Goal: Task Accomplishment & Management: Manage account settings

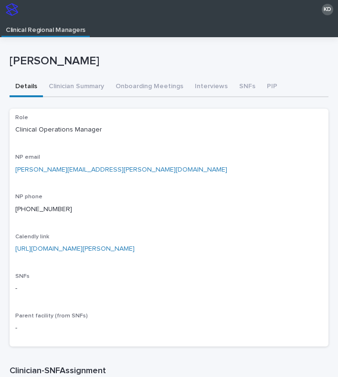
scroll to position [19, 0]
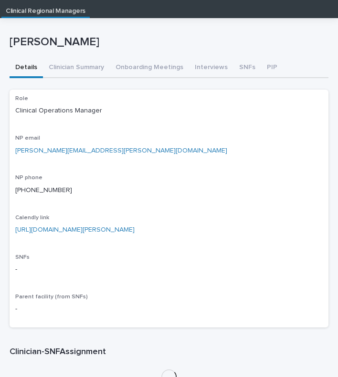
click at [144, 71] on div "[PERSON_NAME] [PERSON_NAME] Sorry, there was an error saving your record. Pleas…" at bounding box center [169, 205] width 319 height 374
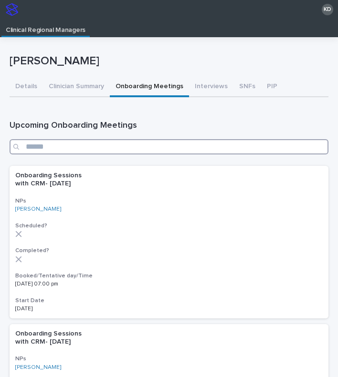
drag, startPoint x: 200, startPoint y: 147, endPoint x: 194, endPoint y: 138, distance: 11.3
click at [197, 143] on input "Search" at bounding box center [169, 146] width 319 height 15
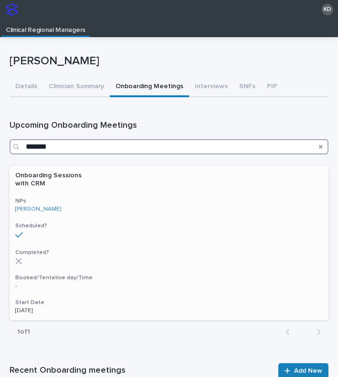
type input "*******"
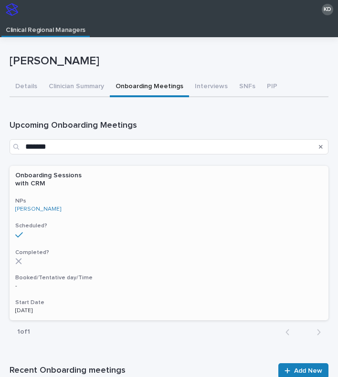
click at [119, 203] on h3 "NPs" at bounding box center [168, 201] width 307 height 8
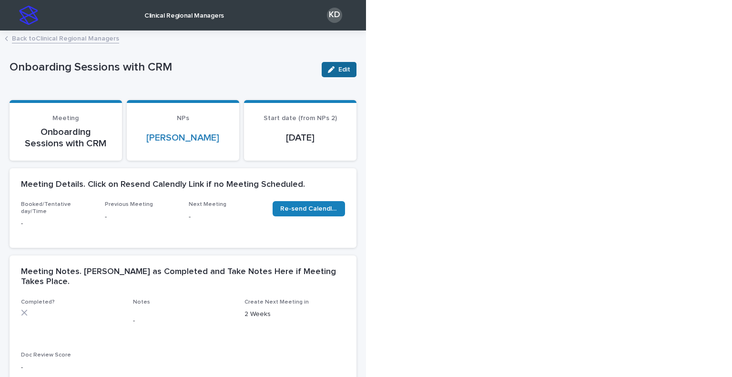
click at [335, 66] on div "button" at bounding box center [333, 69] width 10 height 7
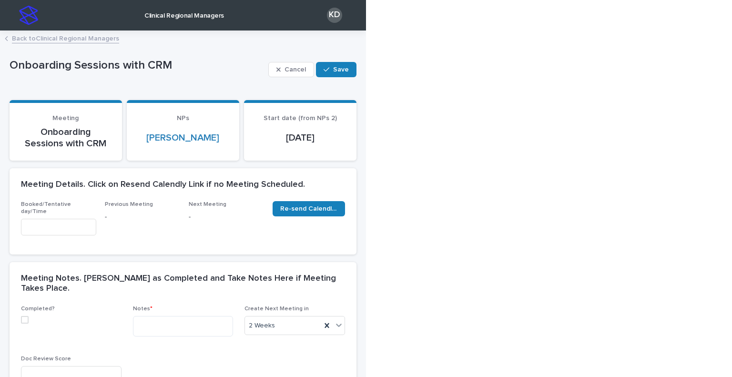
click at [71, 229] on div "Booked/Tentative day/Time" at bounding box center [57, 222] width 72 height 42
click at [68, 221] on input "text" at bounding box center [58, 227] width 75 height 17
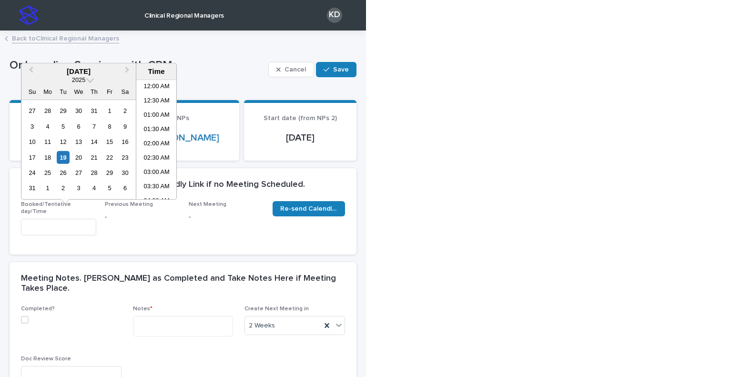
scroll to position [377, 0]
click at [158, 134] on li "03:00 PM" at bounding box center [156, 140] width 41 height 14
type input "**********"
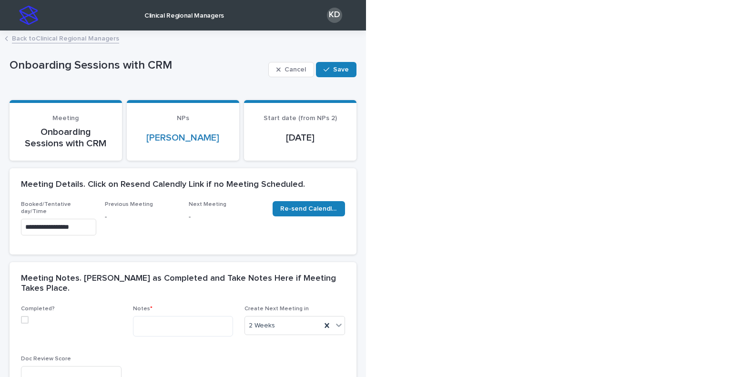
click at [25, 316] on span at bounding box center [25, 320] width 8 height 8
click at [182, 316] on textarea at bounding box center [183, 326] width 101 height 21
paste textarea "**********"
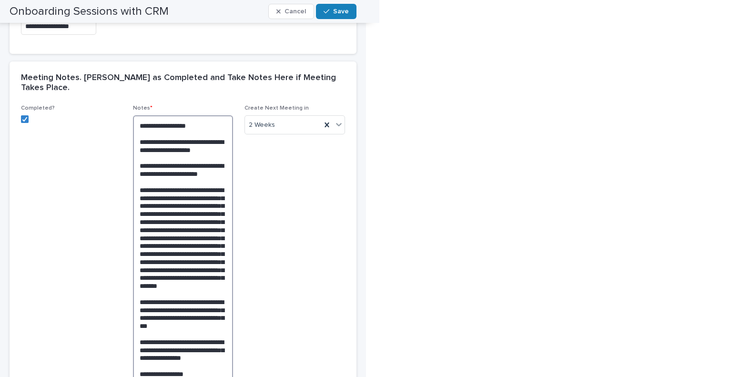
scroll to position [73, 0]
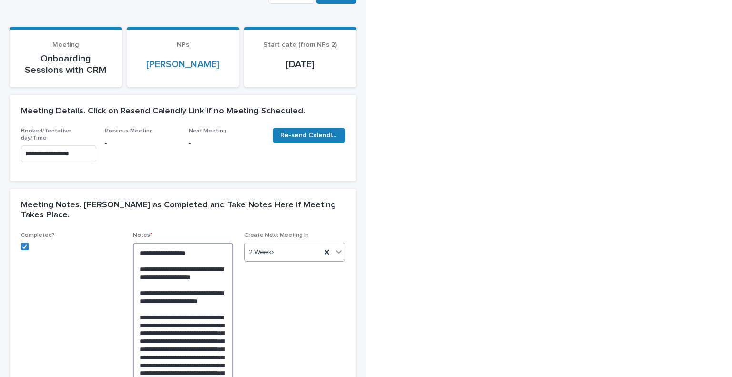
type textarea "**********"
click at [291, 245] on div "2 Weeks" at bounding box center [283, 253] width 76 height 16
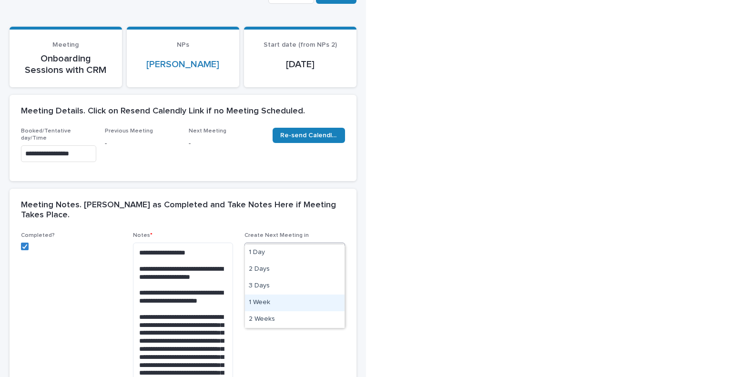
click at [280, 298] on div "1 Week" at bounding box center [295, 303] width 100 height 17
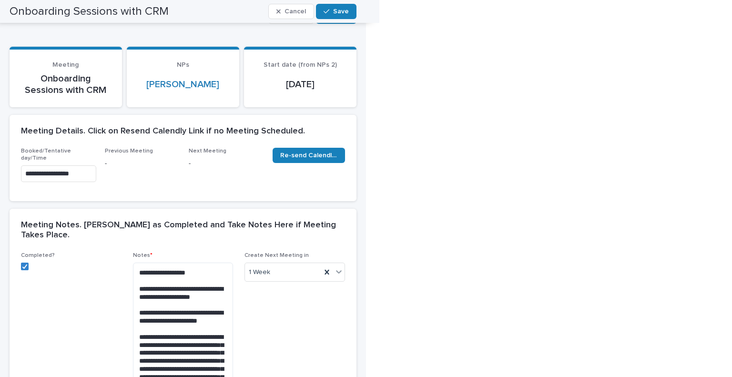
scroll to position [0, 0]
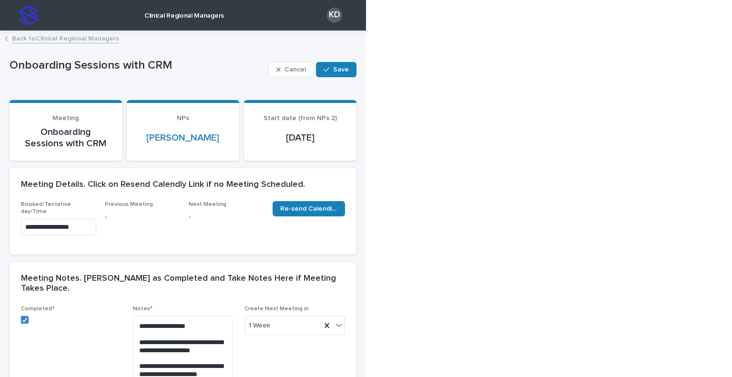
drag, startPoint x: 332, startPoint y: 72, endPoint x: 333, endPoint y: 83, distance: 11.0
click at [333, 74] on button "Save" at bounding box center [336, 69] width 41 height 15
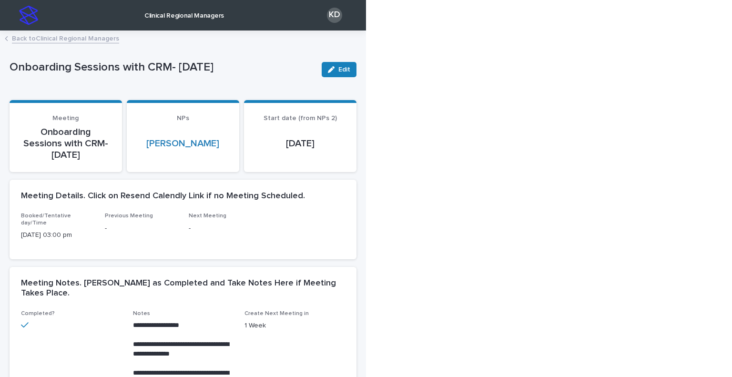
click at [88, 37] on link "Back to Clinical Regional Managers" at bounding box center [65, 37] width 107 height 11
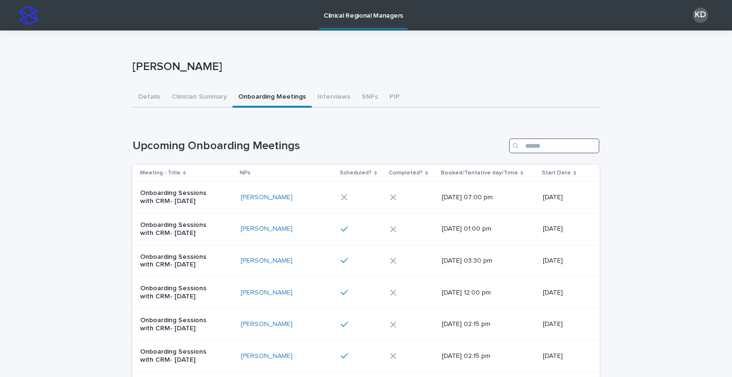
click at [556, 149] on input "Search" at bounding box center [554, 145] width 91 height 15
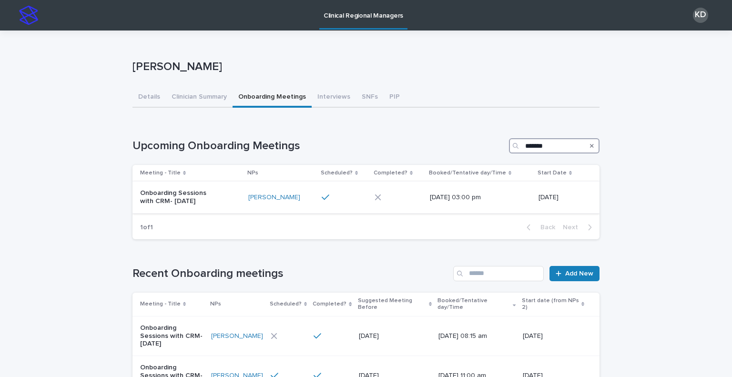
type input "*******"
click at [224, 202] on div "Onboarding Sessions with CRM- [DATE]" at bounding box center [190, 197] width 101 height 24
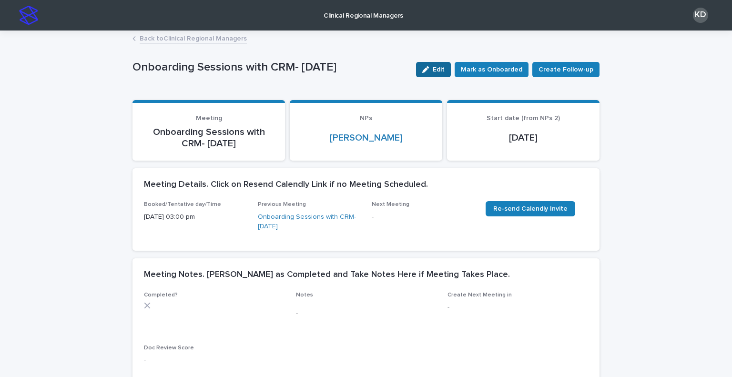
click at [433, 75] on button "Edit" at bounding box center [433, 69] width 35 height 15
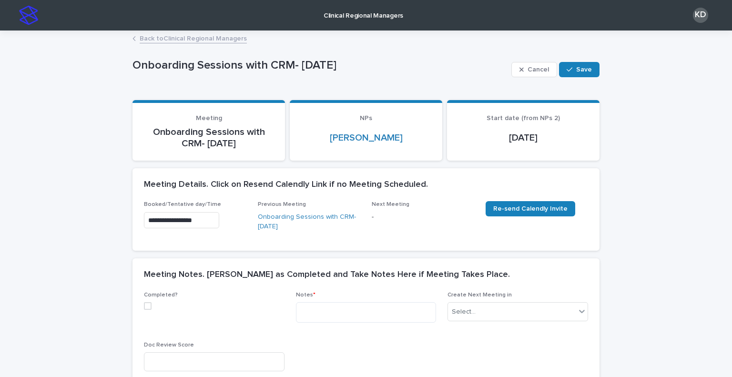
click at [144, 307] on span at bounding box center [148, 306] width 8 height 8
click at [337, 305] on textarea at bounding box center [366, 312] width 141 height 21
paste textarea "**********"
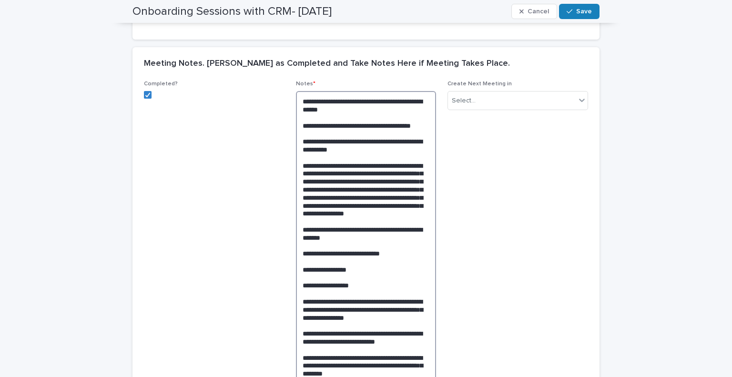
scroll to position [109, 0]
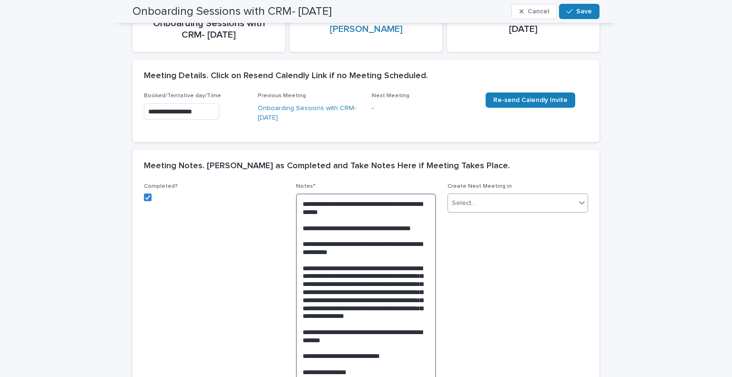
type textarea "**********"
click at [507, 210] on div "Select..." at bounding box center [512, 204] width 128 height 16
click at [486, 272] on div "1 Week" at bounding box center [515, 271] width 140 height 17
drag, startPoint x: 635, startPoint y: 251, endPoint x: 617, endPoint y: 270, distance: 27.0
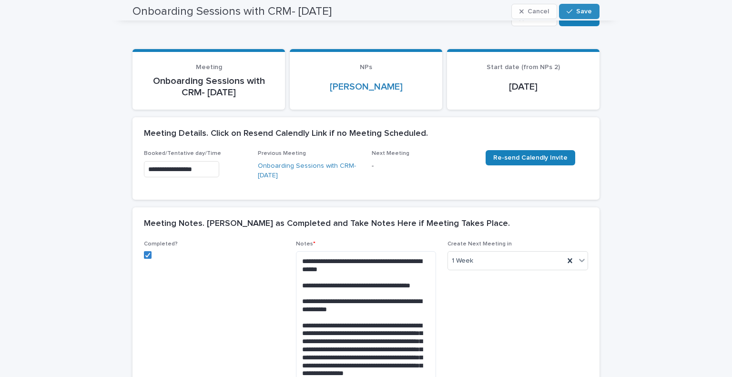
scroll to position [0, 0]
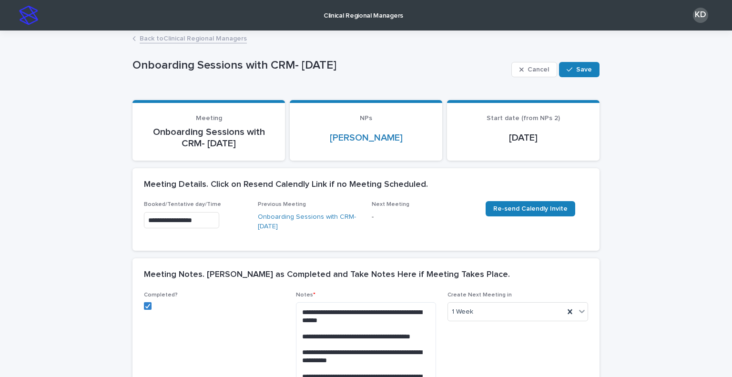
drag, startPoint x: 586, startPoint y: 75, endPoint x: 574, endPoint y: 86, distance: 15.9
click at [585, 72] on button "Save" at bounding box center [579, 69] width 41 height 15
